Goal: Answer question/provide support

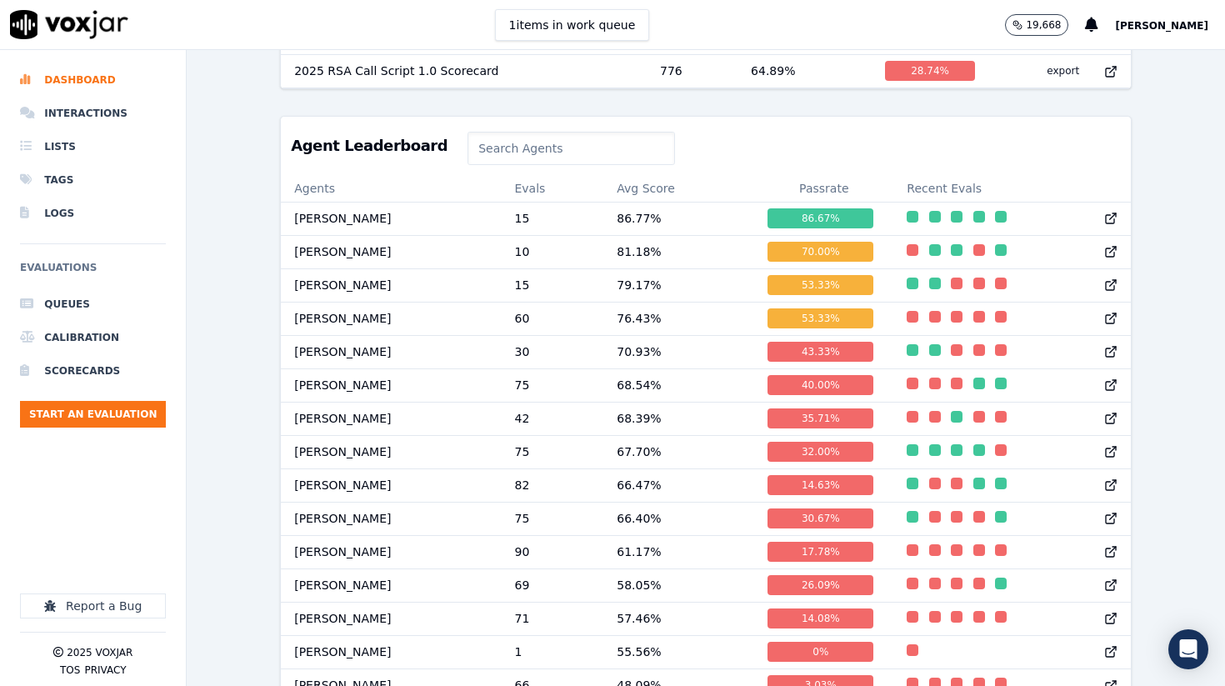
scroll to position [673, 0]
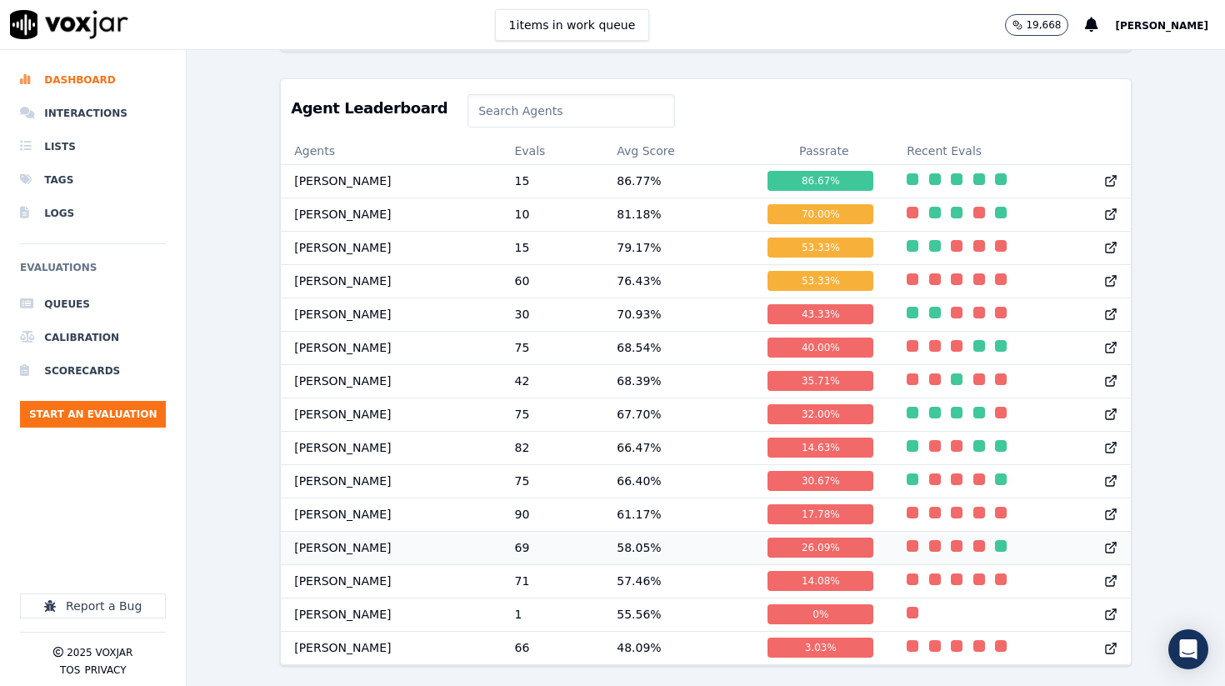
click at [428, 548] on td "[PERSON_NAME]" at bounding box center [391, 547] width 220 height 33
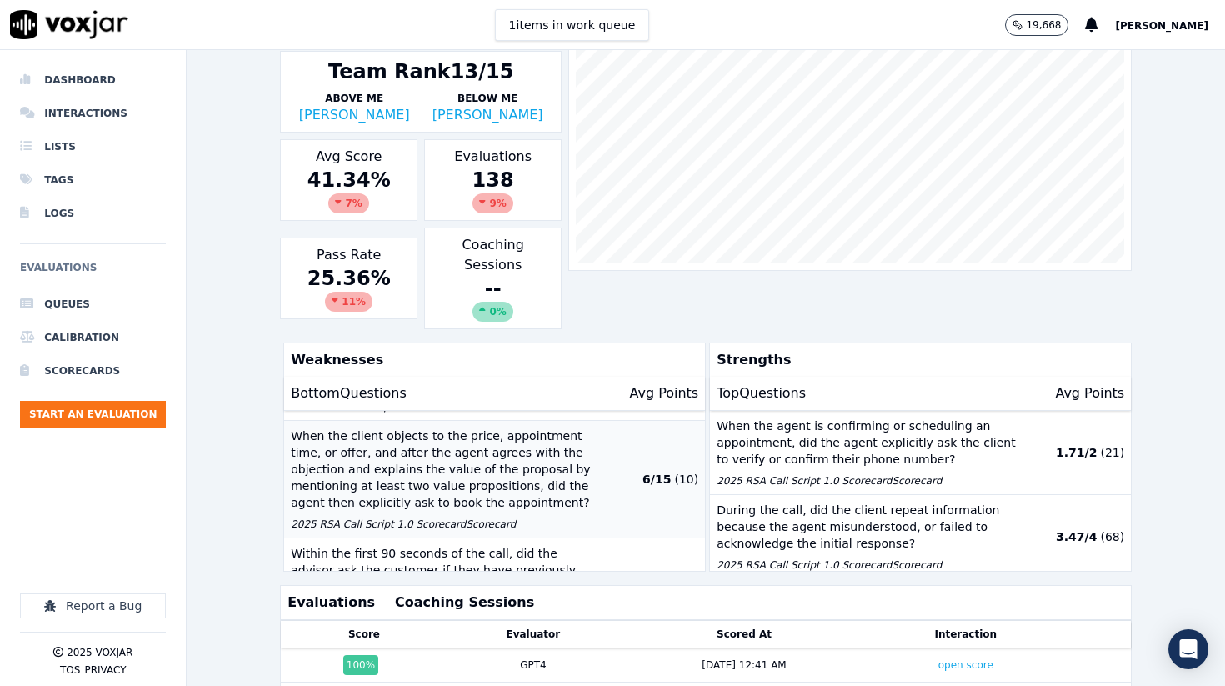
scroll to position [318, 0]
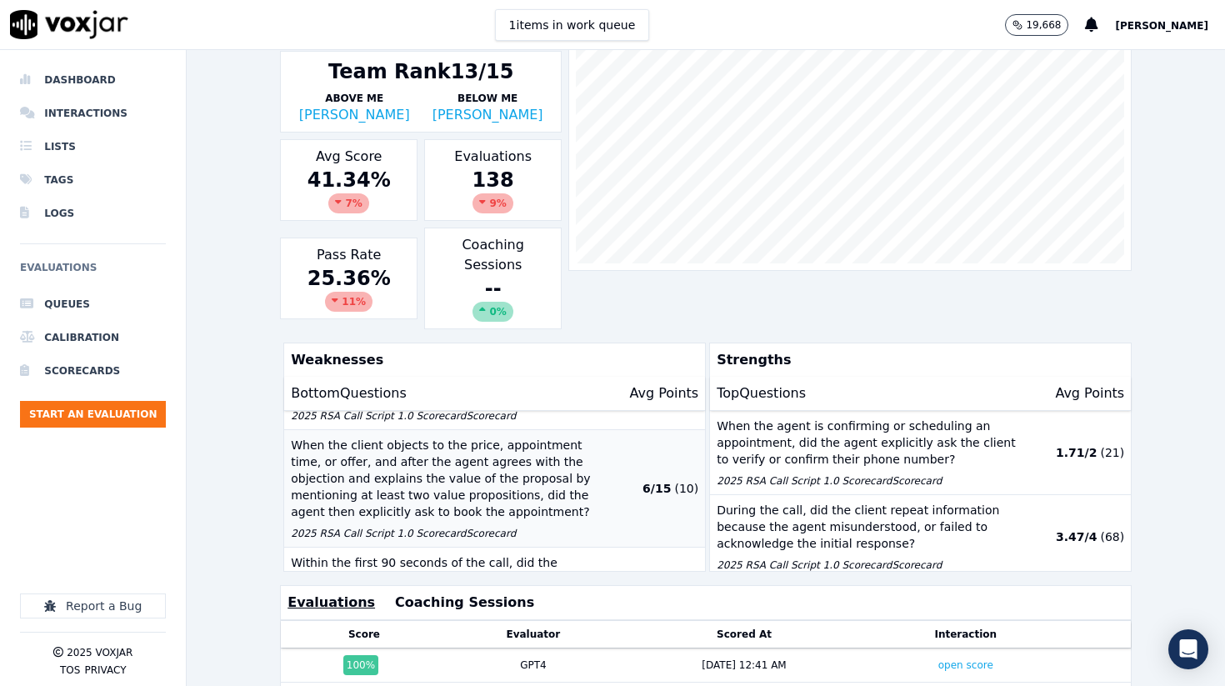
click at [393, 449] on p "When the client objects to the price, appointment time, or offer, and after the…" at bounding box center [444, 478] width 306 height 83
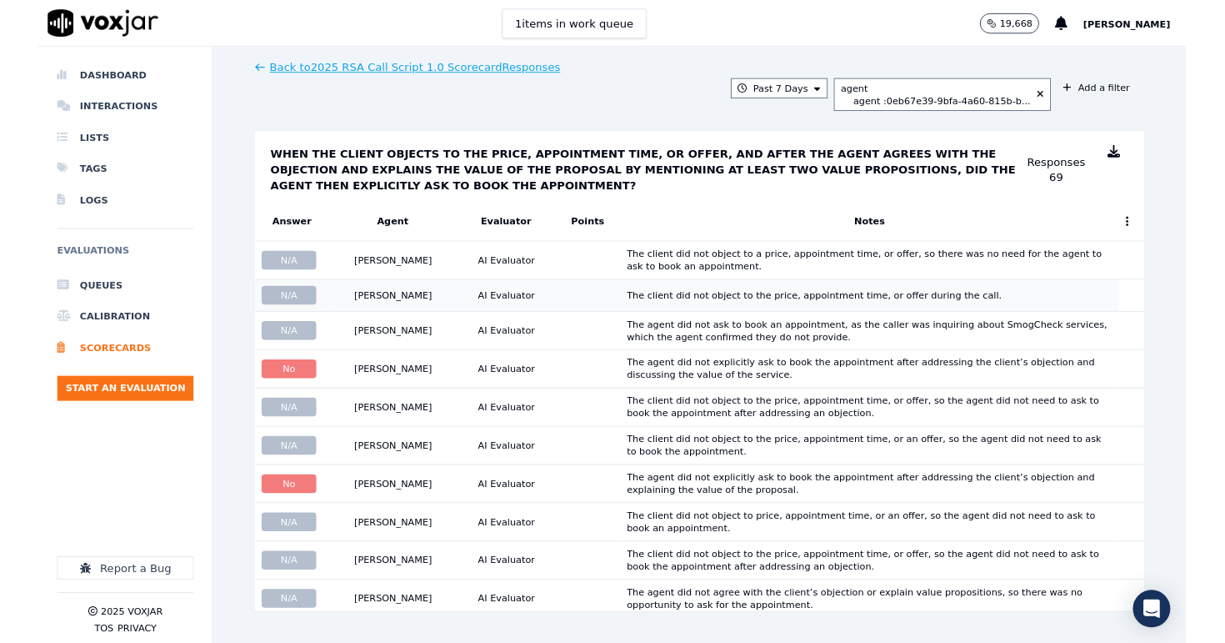
scroll to position [283, 0]
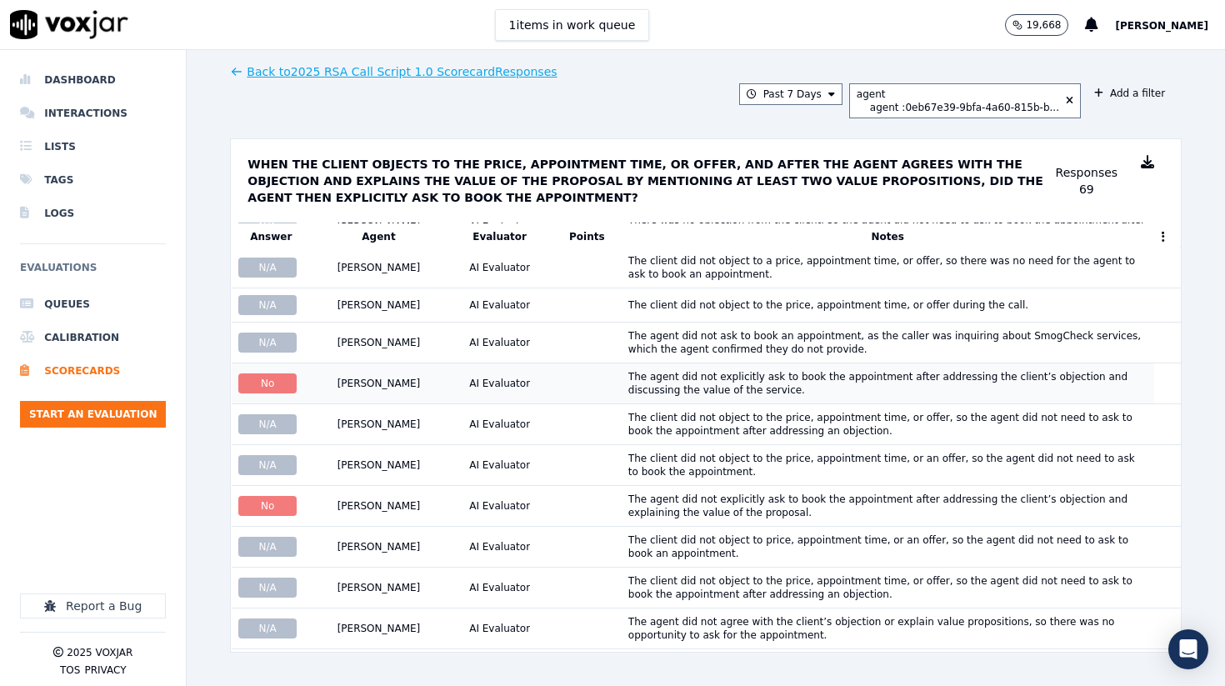
click at [686, 383] on div "The agent did not explicitly ask to book the appointment after addressing the c…" at bounding box center [887, 383] width 519 height 27
click at [665, 509] on div "The agent did not explicitly ask to book the appointment after addressing the c…" at bounding box center [887, 506] width 519 height 27
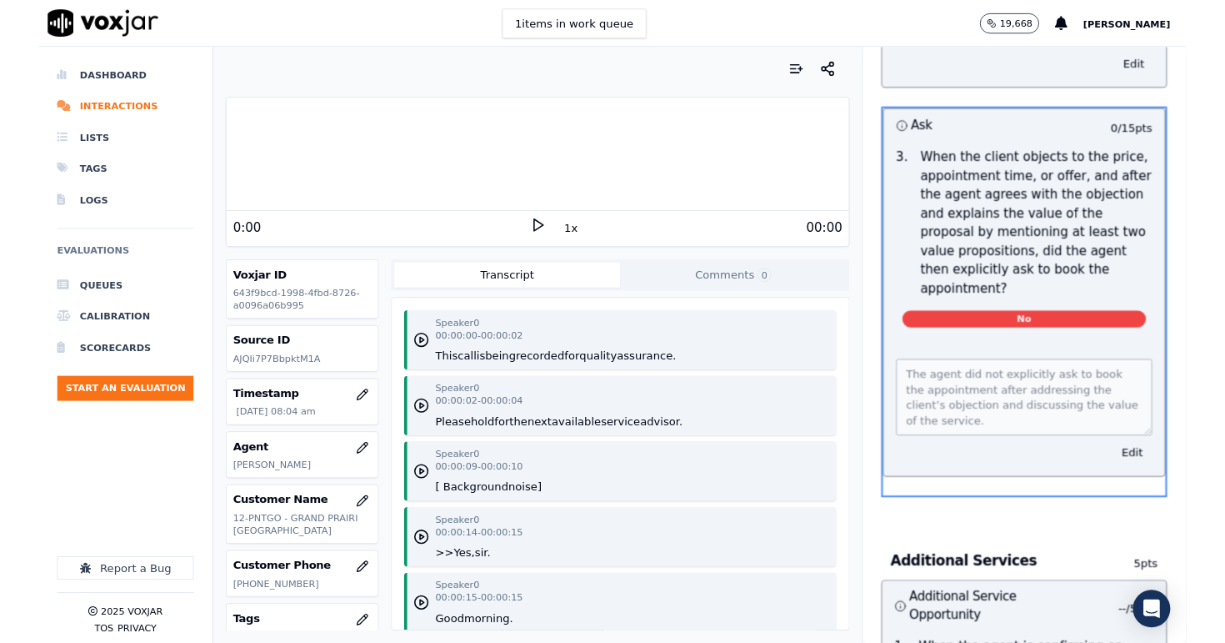
scroll to position [2714, 0]
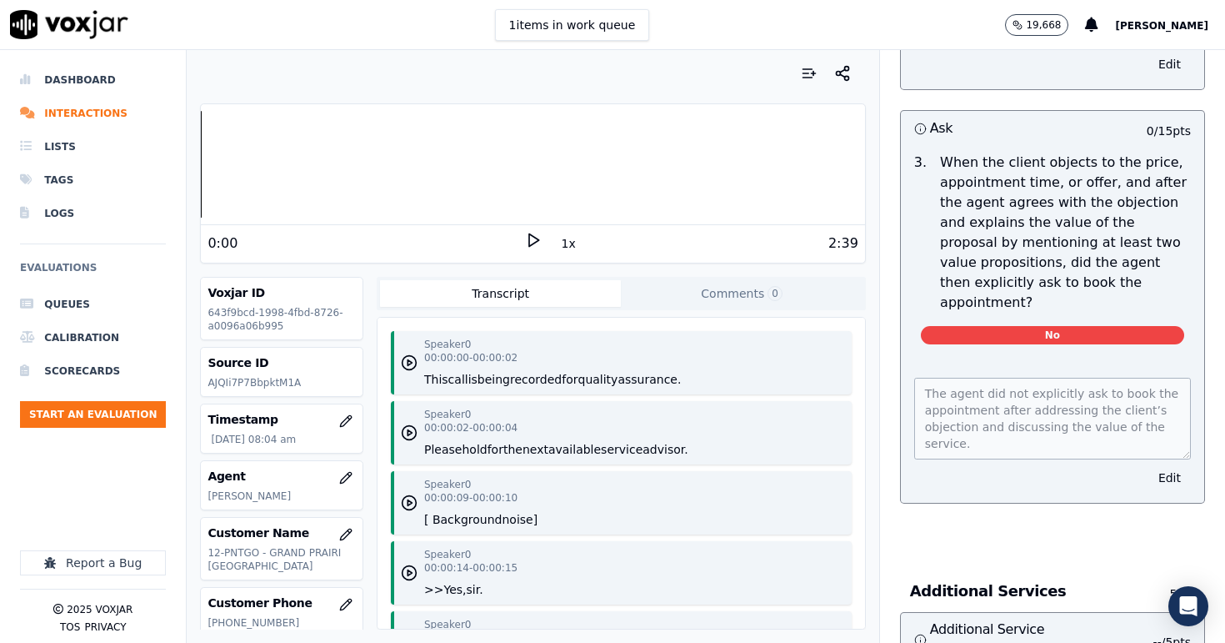
click at [529, 240] on polygon at bounding box center [534, 240] width 10 height 13
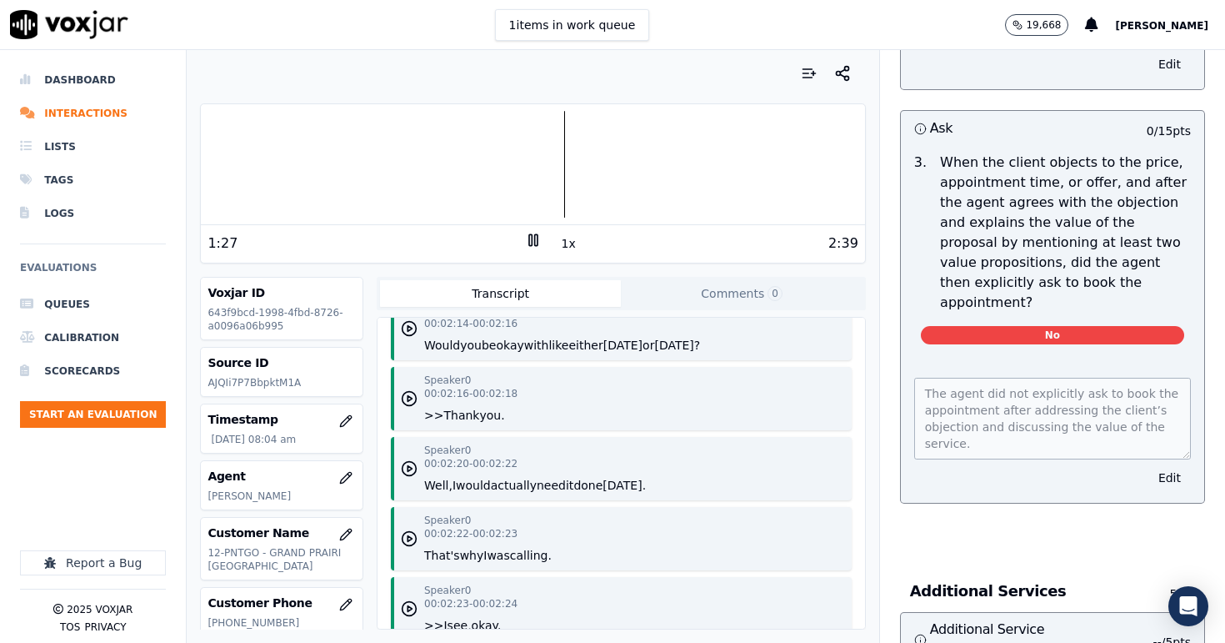
scroll to position [3470, 0]
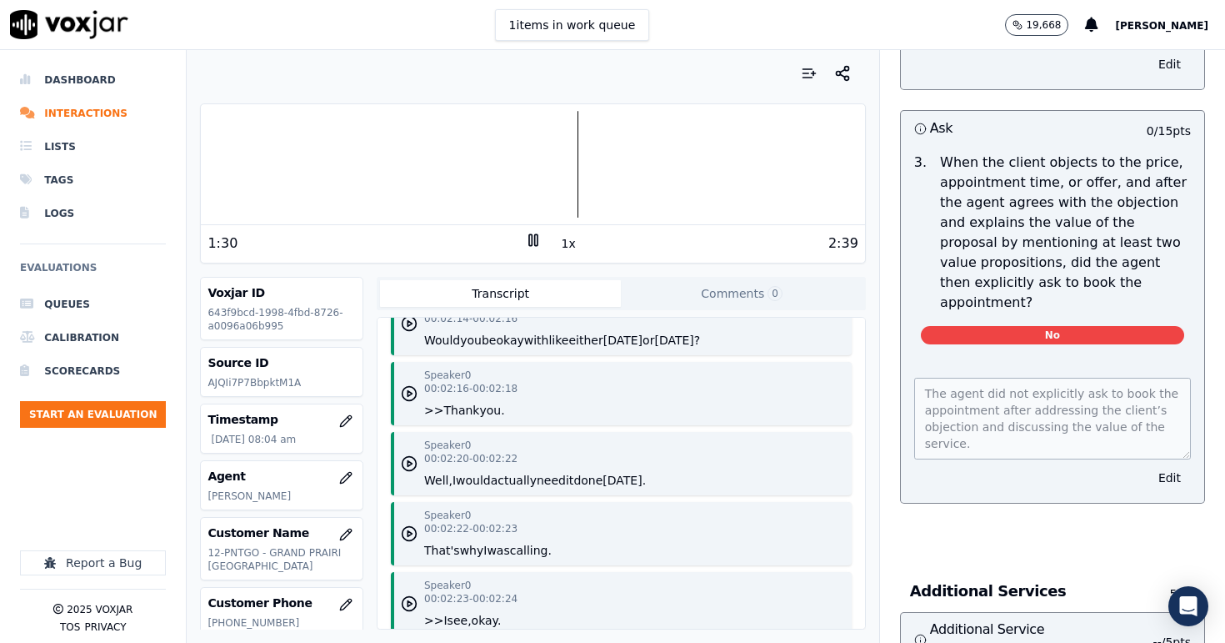
click at [532, 240] on rect at bounding box center [530, 239] width 3 height 11
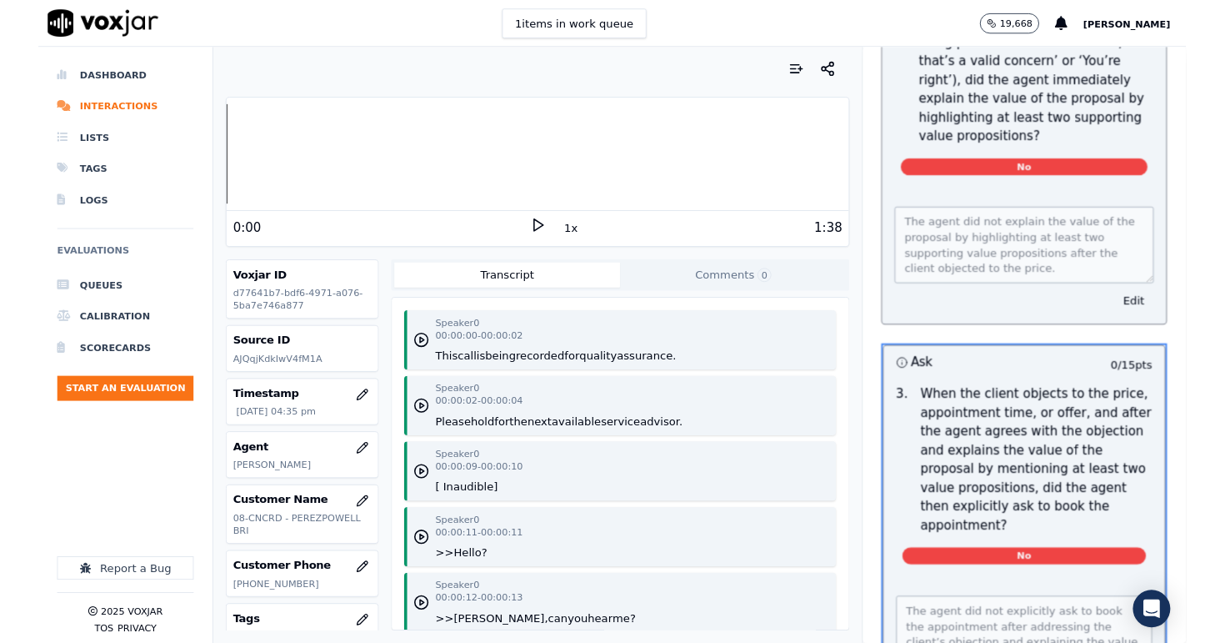
scroll to position [2714, 0]
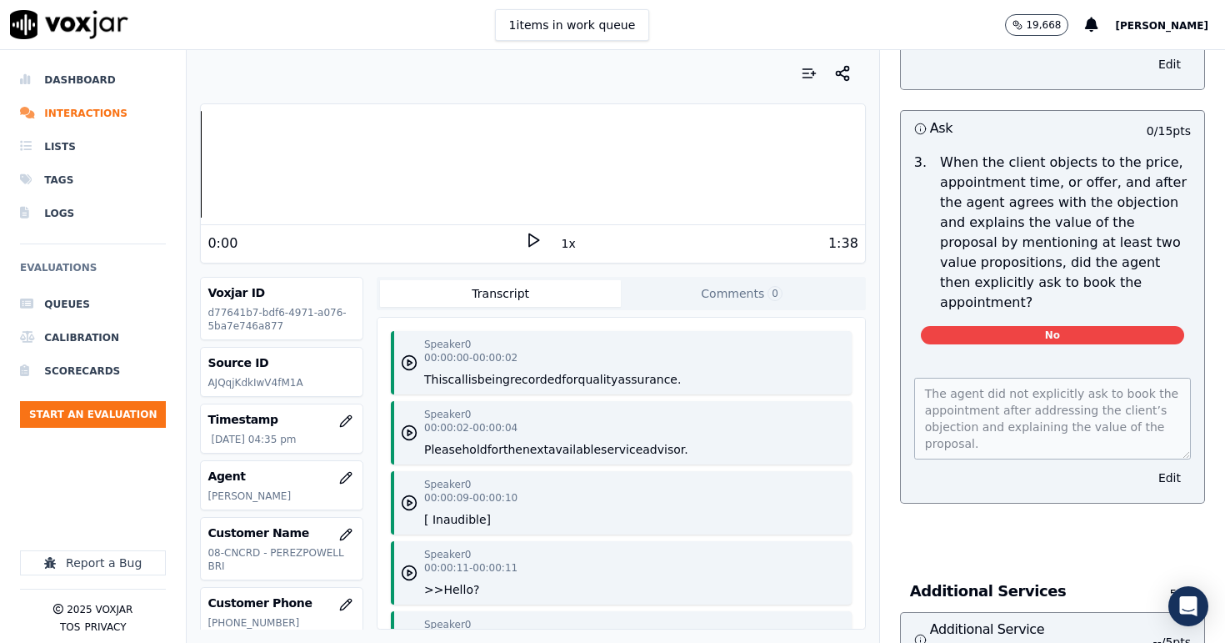
click at [530, 238] on icon at bounding box center [533, 240] width 17 height 17
click at [530, 244] on icon at bounding box center [533, 240] width 17 height 17
click at [532, 238] on icon at bounding box center [533, 240] width 17 height 17
click at [532, 238] on rect at bounding box center [530, 239] width 3 height 11
click at [529, 242] on polygon at bounding box center [534, 240] width 10 height 13
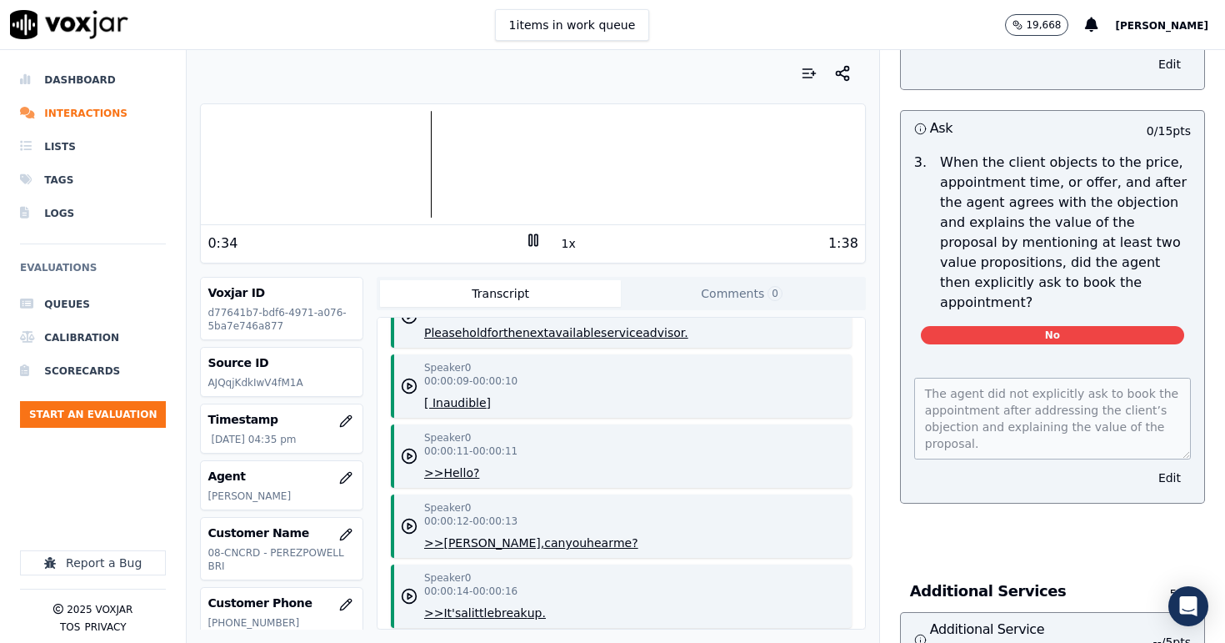
scroll to position [109, 0]
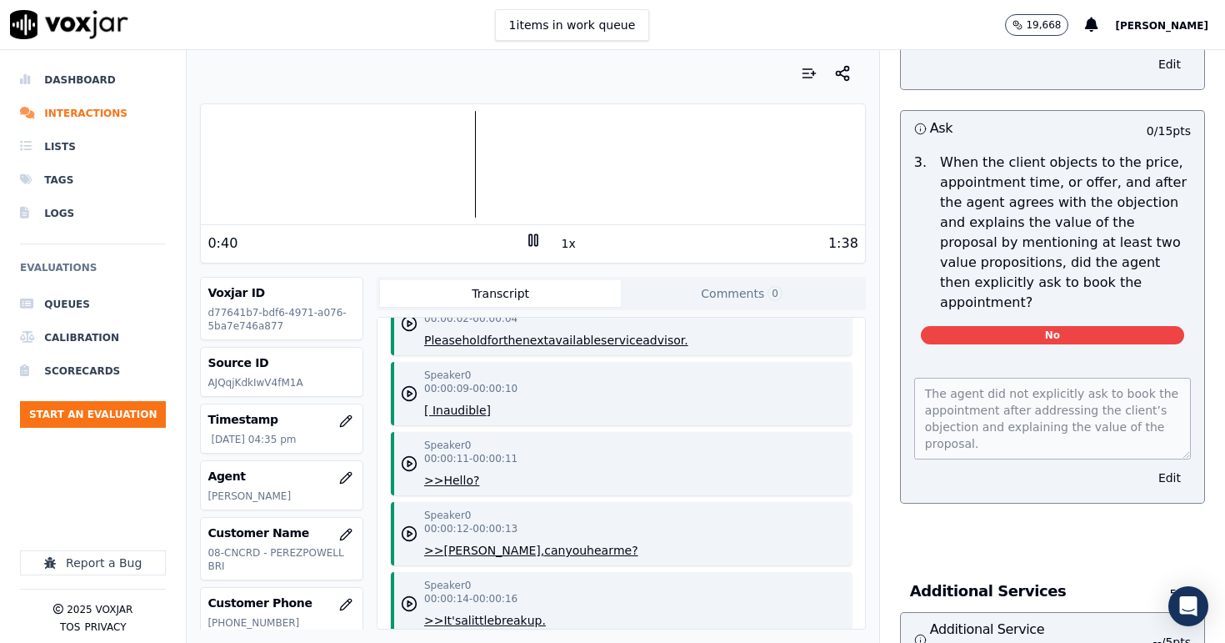
click at [533, 239] on icon at bounding box center [533, 240] width 17 height 17
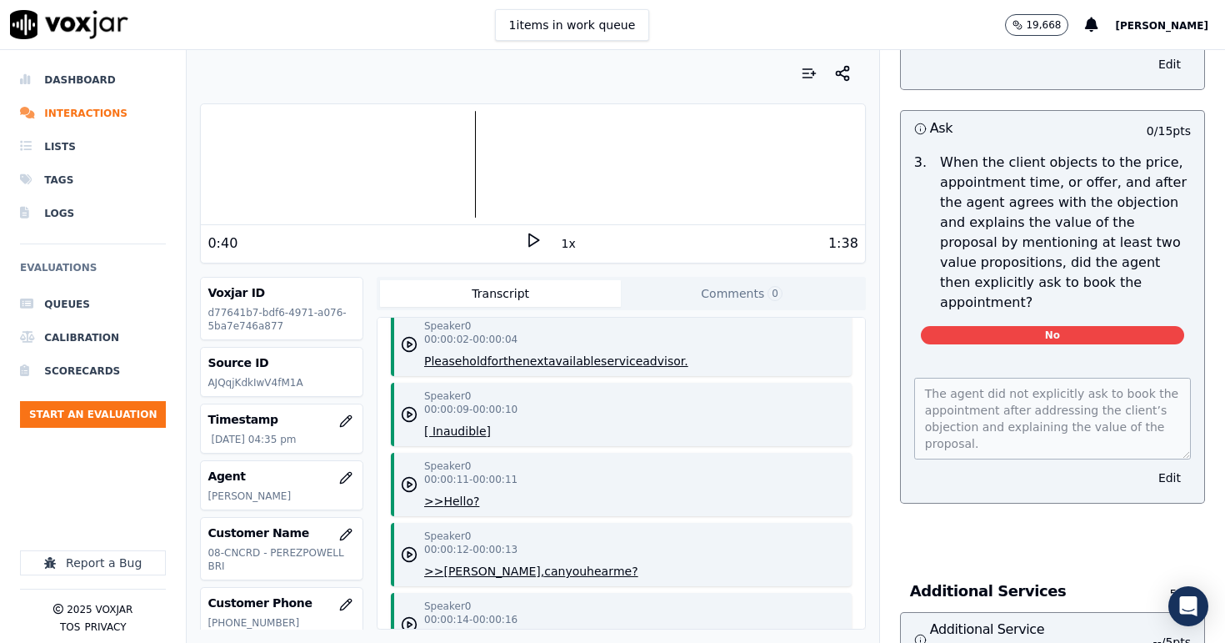
scroll to position [84, 0]
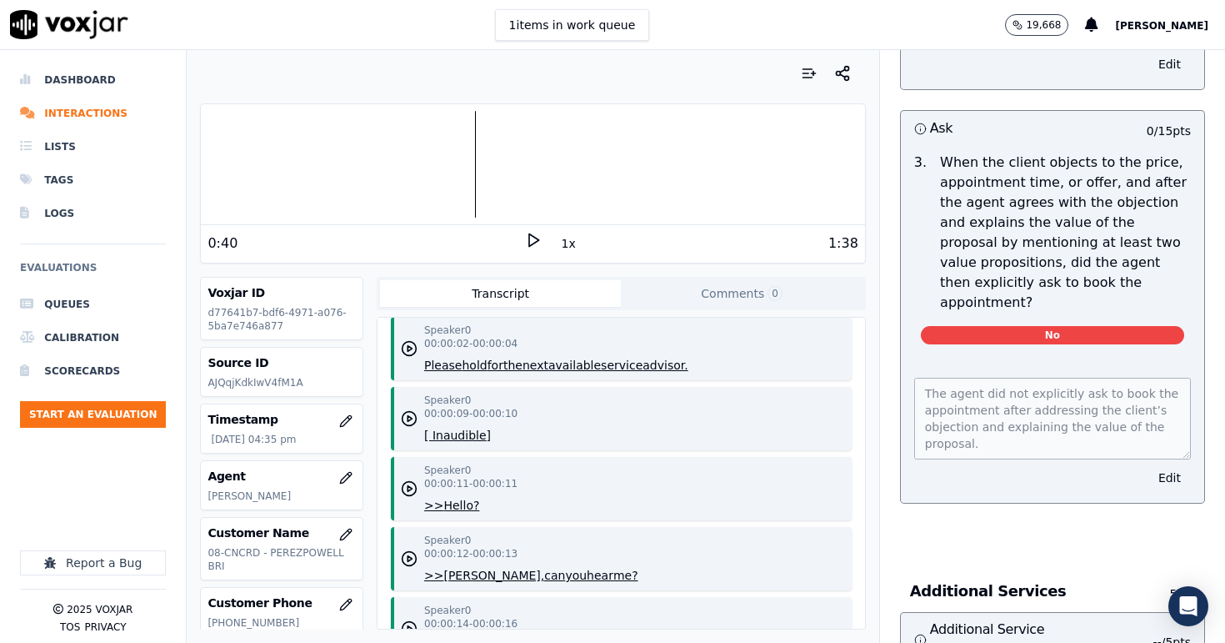
click at [532, 241] on icon at bounding box center [533, 240] width 17 height 17
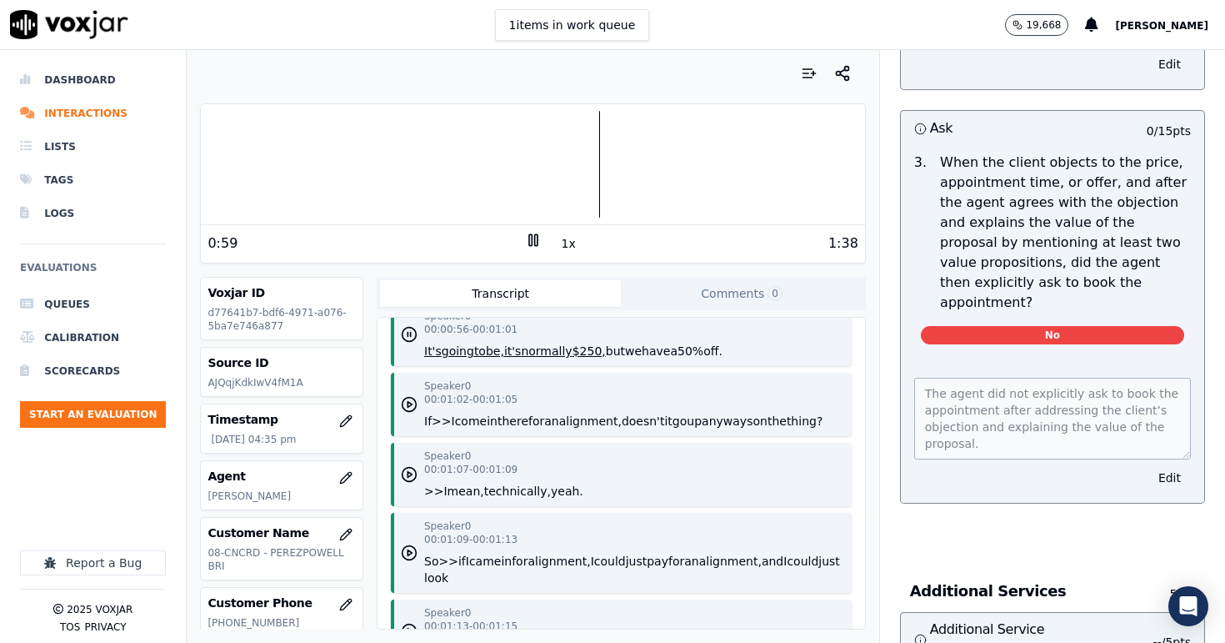
scroll to position [1572, 0]
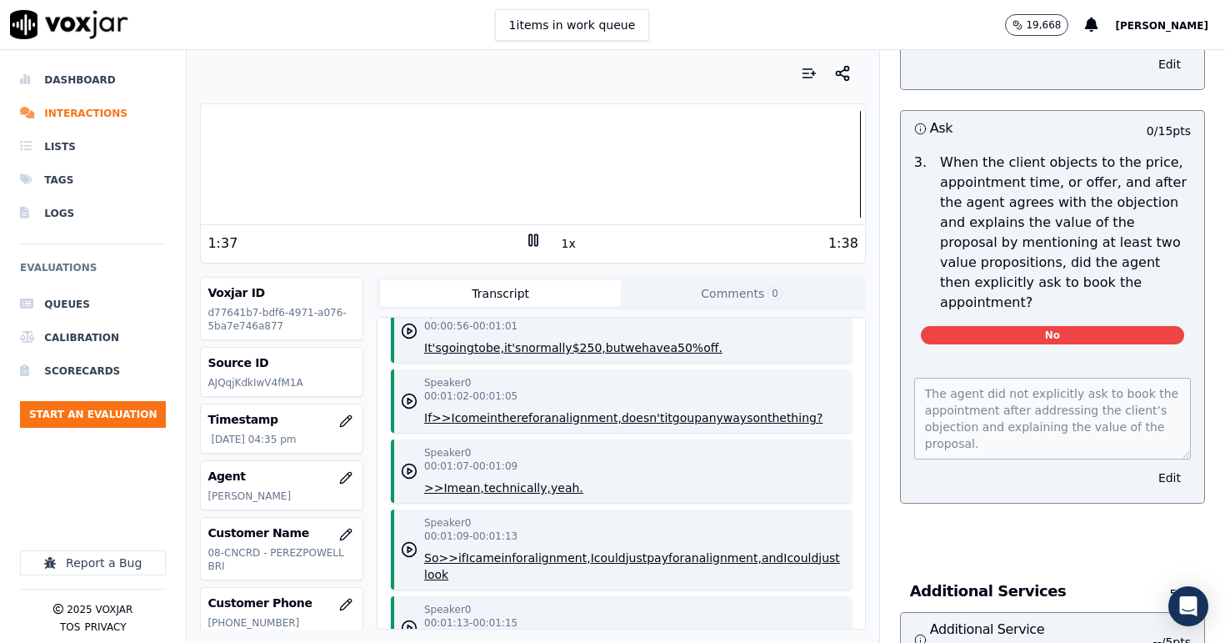
click at [530, 241] on icon at bounding box center [533, 240] width 17 height 17
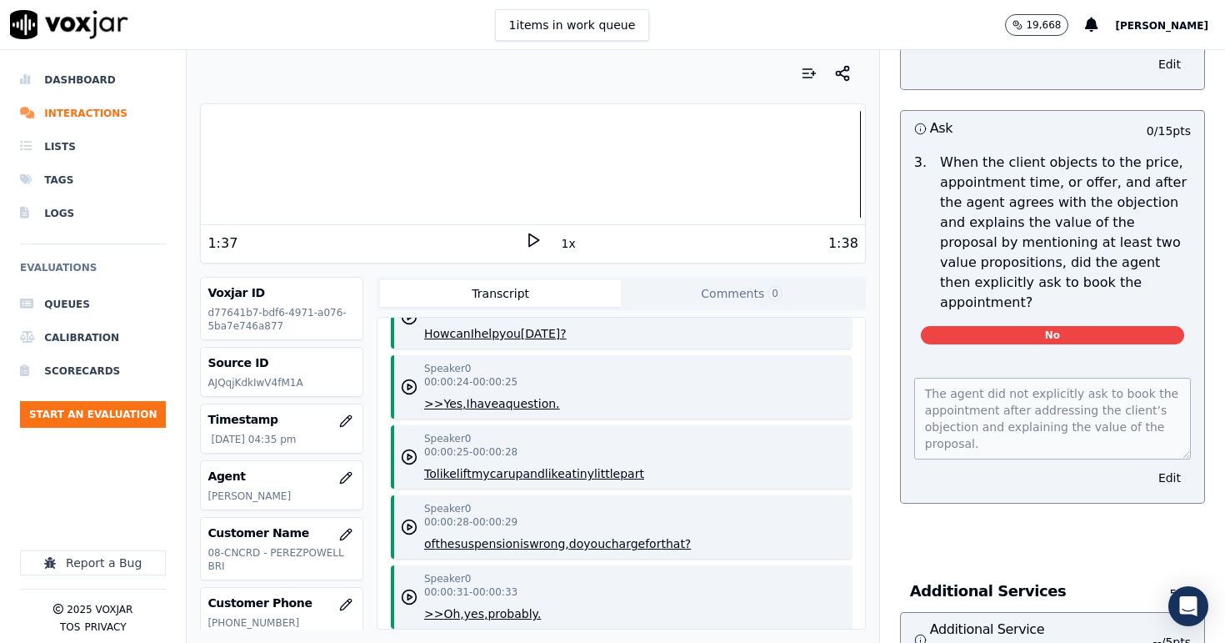
scroll to position [819, 0]
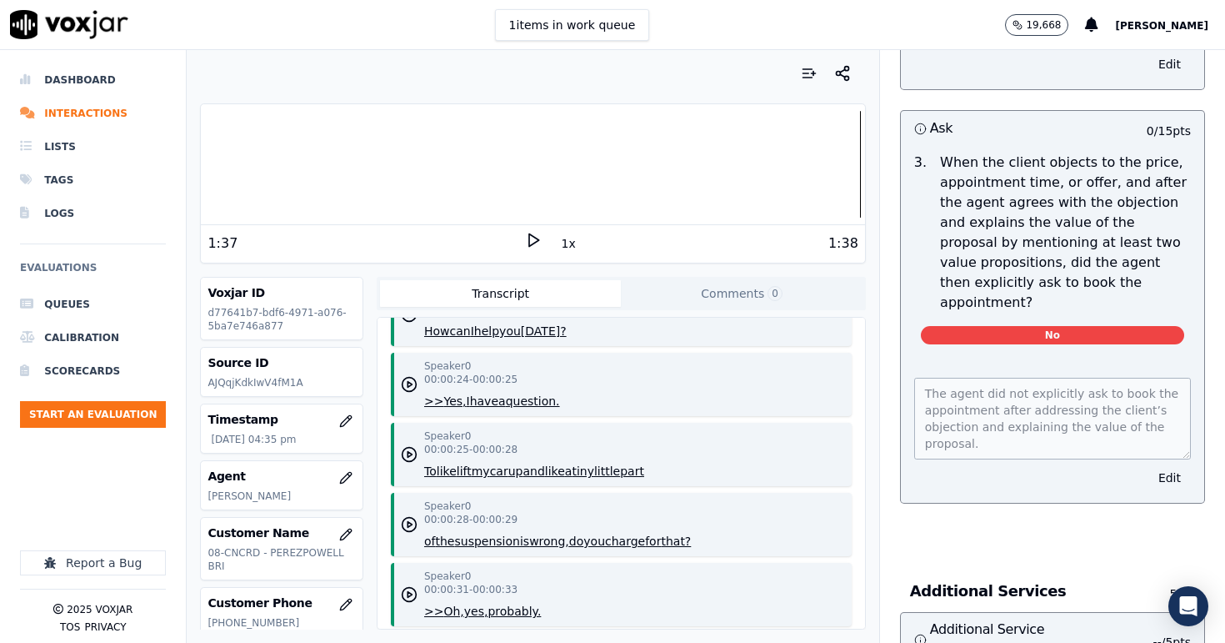
click at [271, 169] on div at bounding box center [532, 164] width 663 height 107
click at [228, 164] on div at bounding box center [532, 164] width 663 height 107
click at [523, 241] on div "0:04" at bounding box center [366, 243] width 317 height 20
click at [528, 239] on icon at bounding box center [533, 240] width 17 height 17
click at [531, 394] on button "question." at bounding box center [533, 401] width 54 height 17
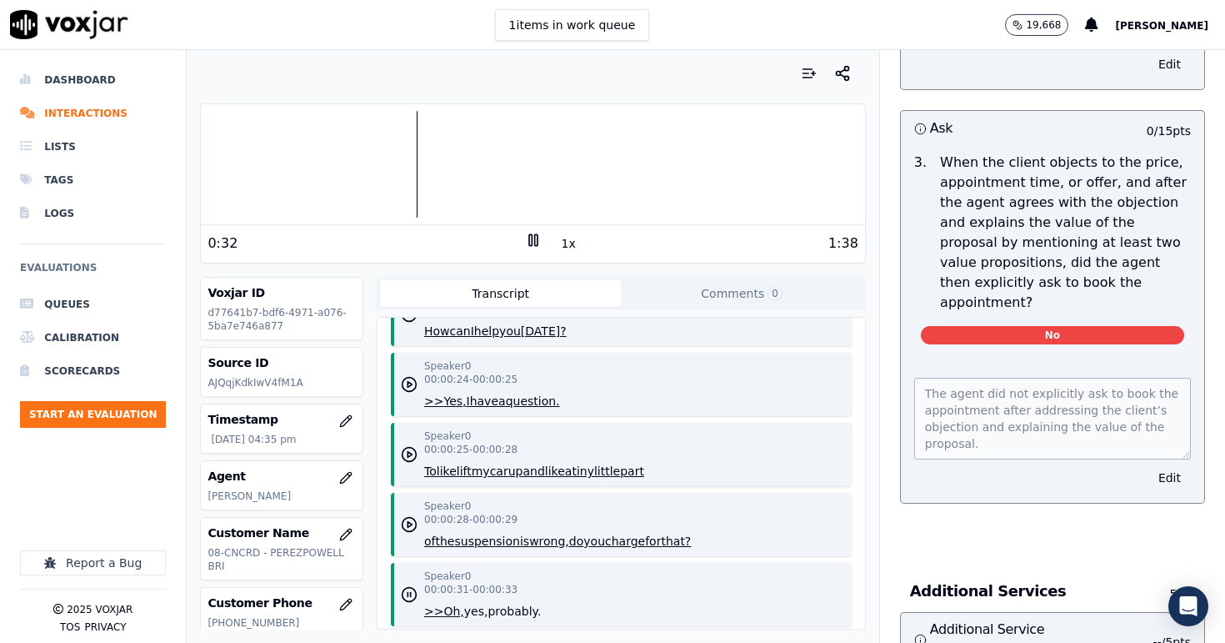
click at [531, 238] on rect at bounding box center [530, 239] width 3 height 11
click at [531, 238] on icon at bounding box center [533, 240] width 17 height 17
click at [531, 238] on rect at bounding box center [530, 239] width 3 height 11
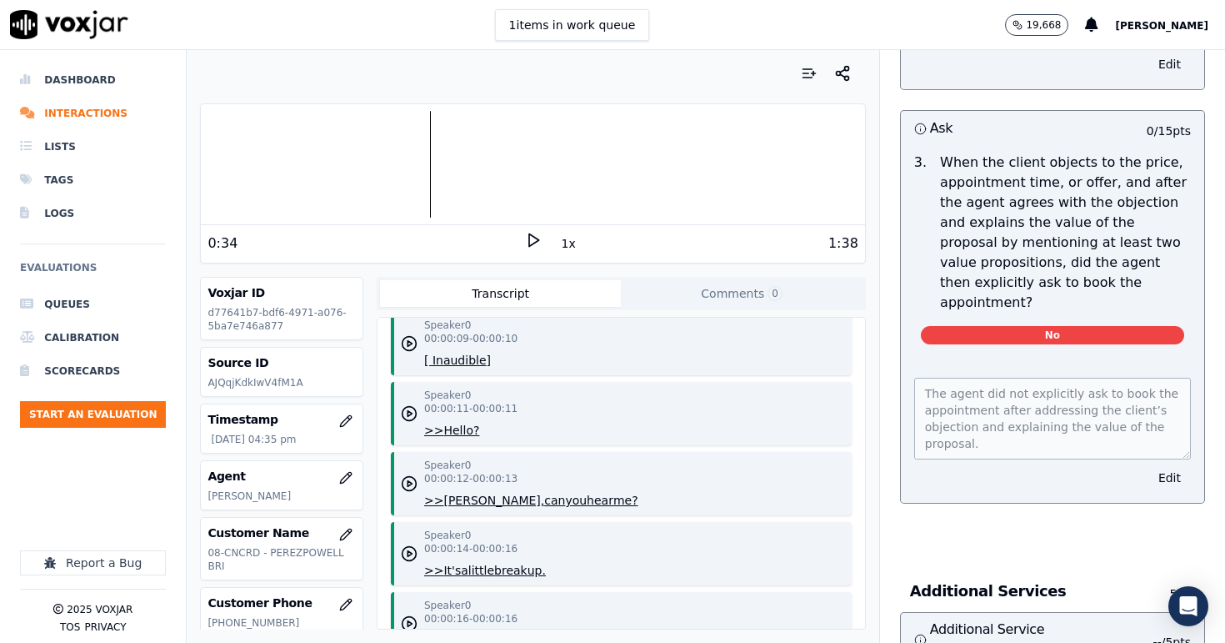
scroll to position [0, 0]
